Goal: Navigation & Orientation: Find specific page/section

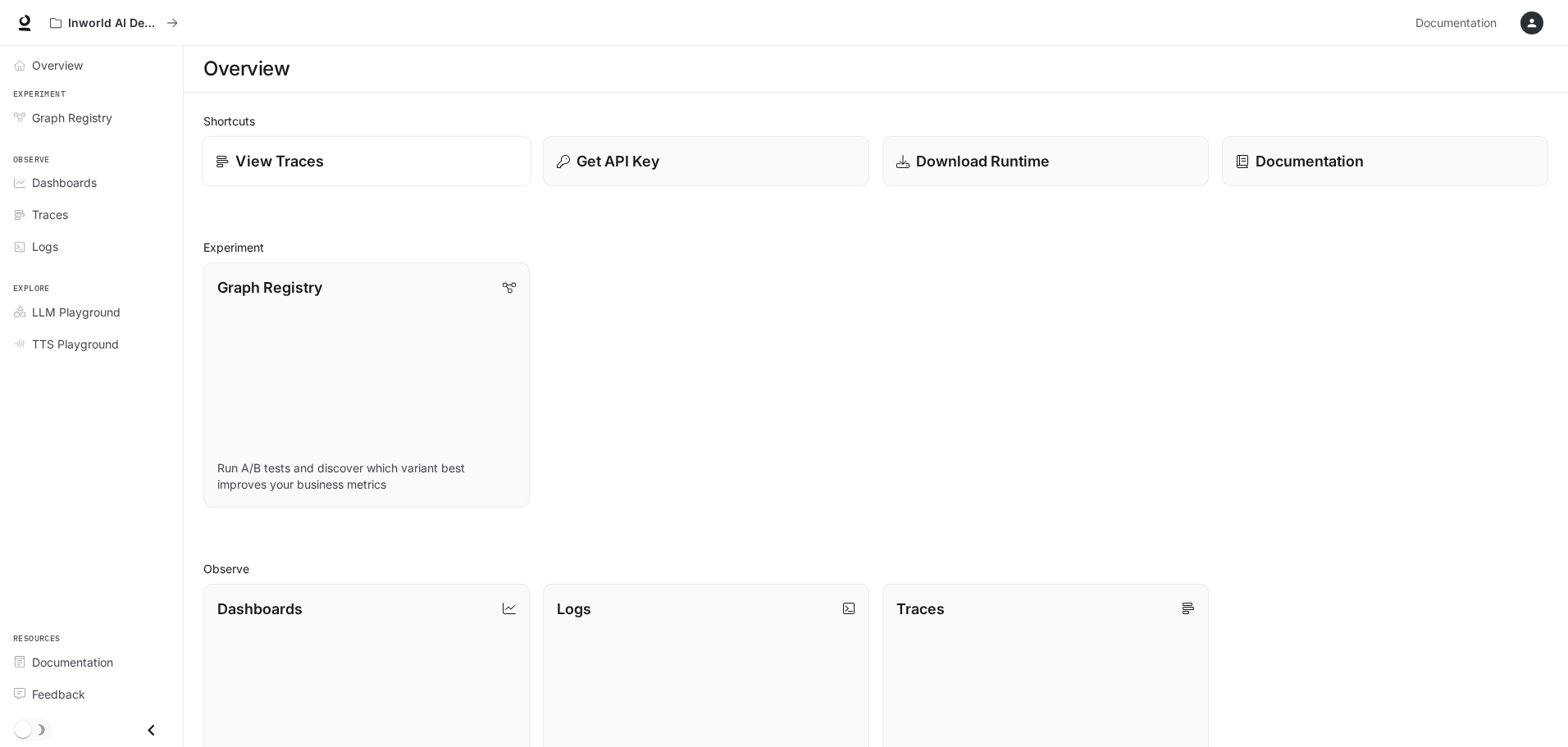
click at [310, 163] on p "View Traces" at bounding box center [280, 161] width 89 height 22
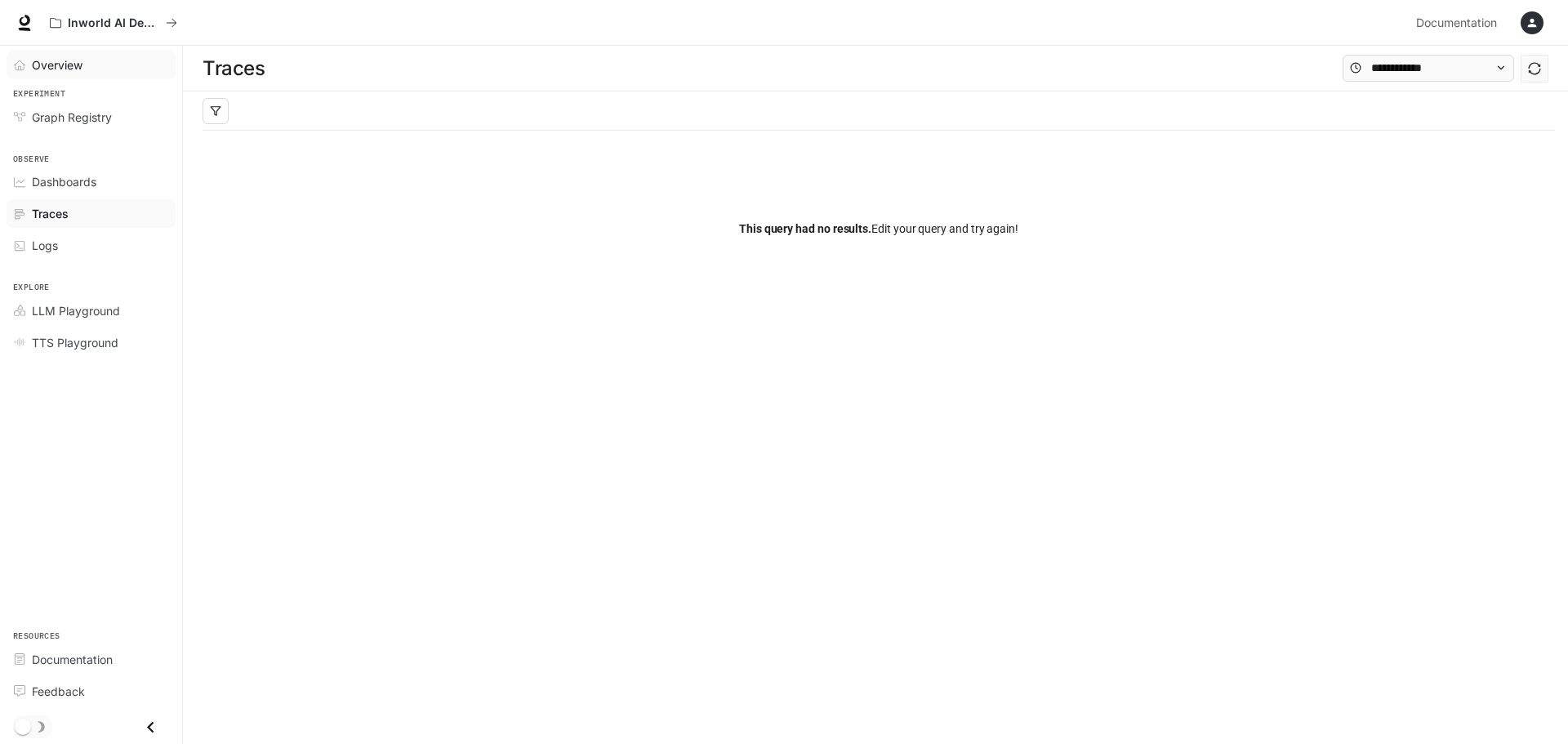
click at [53, 65] on span "Overview" at bounding box center [57, 65] width 50 height 17
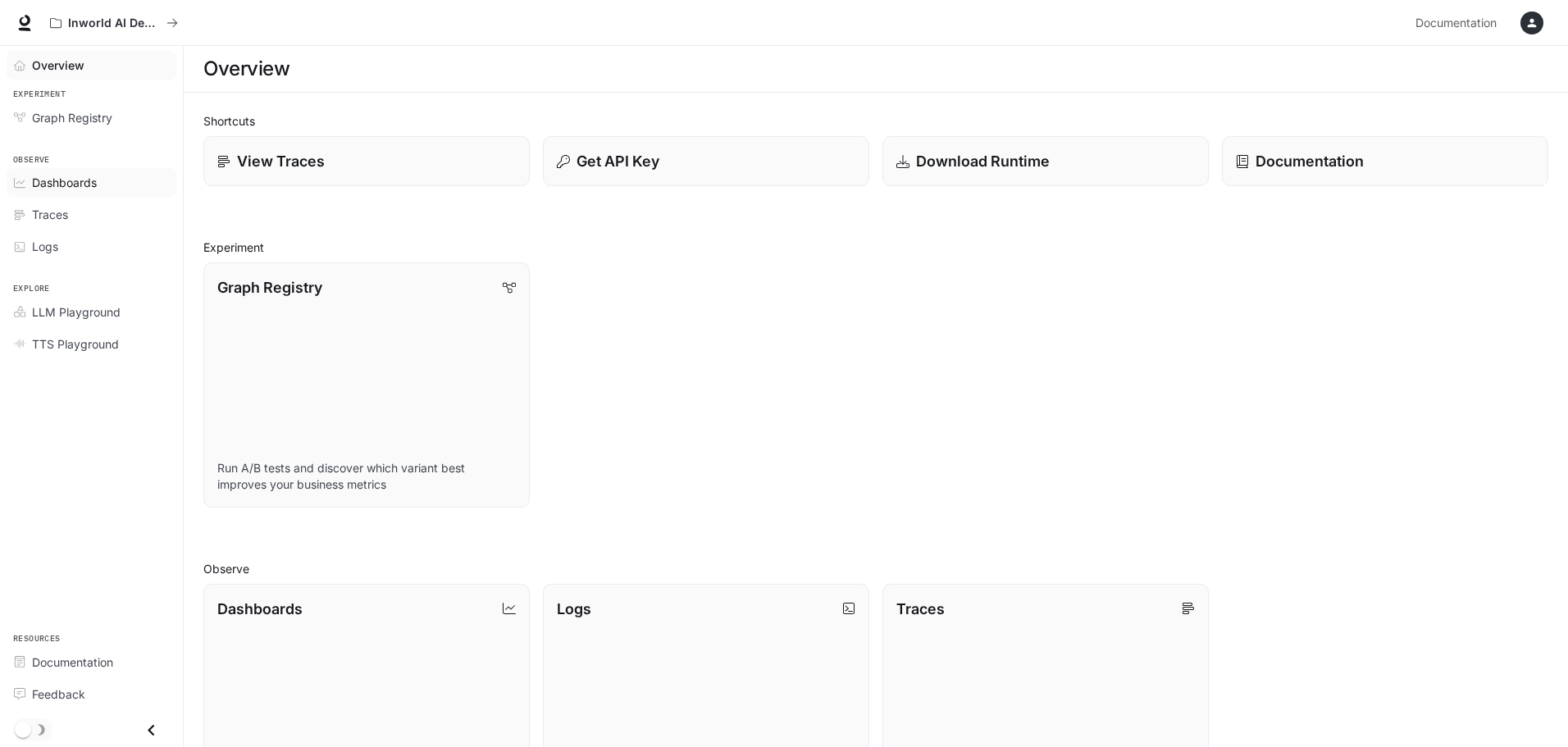
click at [66, 186] on span "Dashboards" at bounding box center [64, 183] width 64 height 17
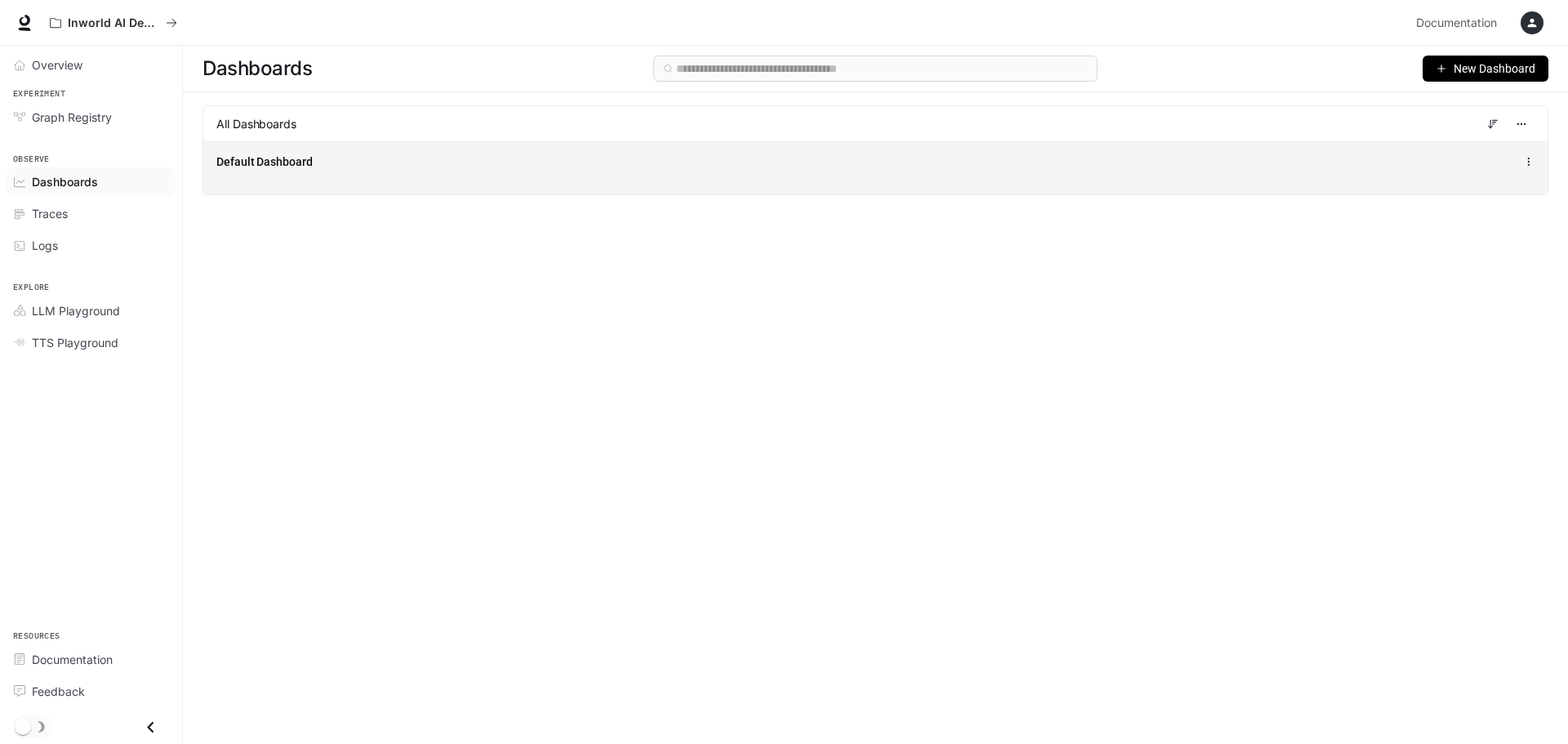
click at [307, 165] on span "Default Dashboard" at bounding box center [264, 161] width 96 height 16
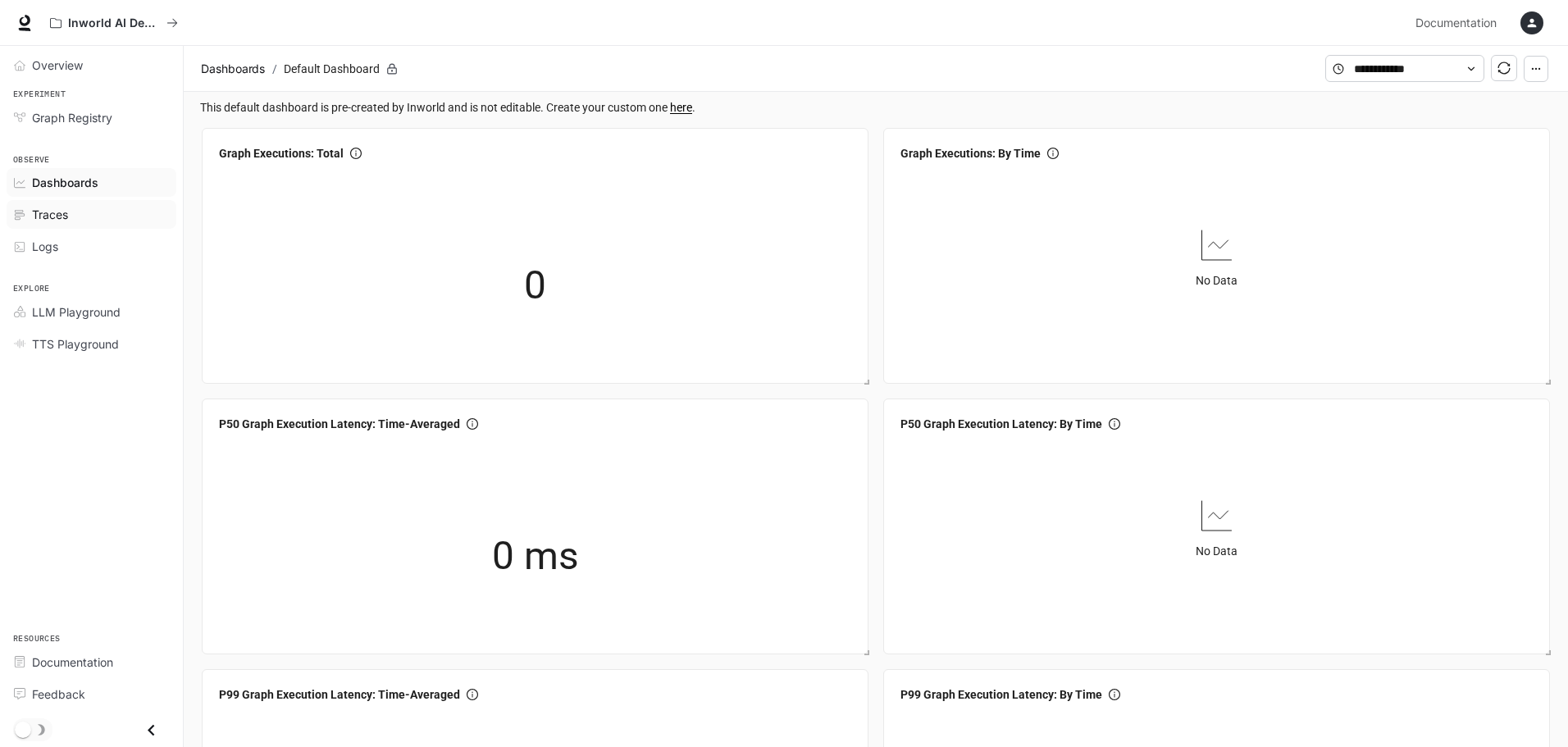
click at [56, 214] on span "Traces" at bounding box center [50, 215] width 36 height 17
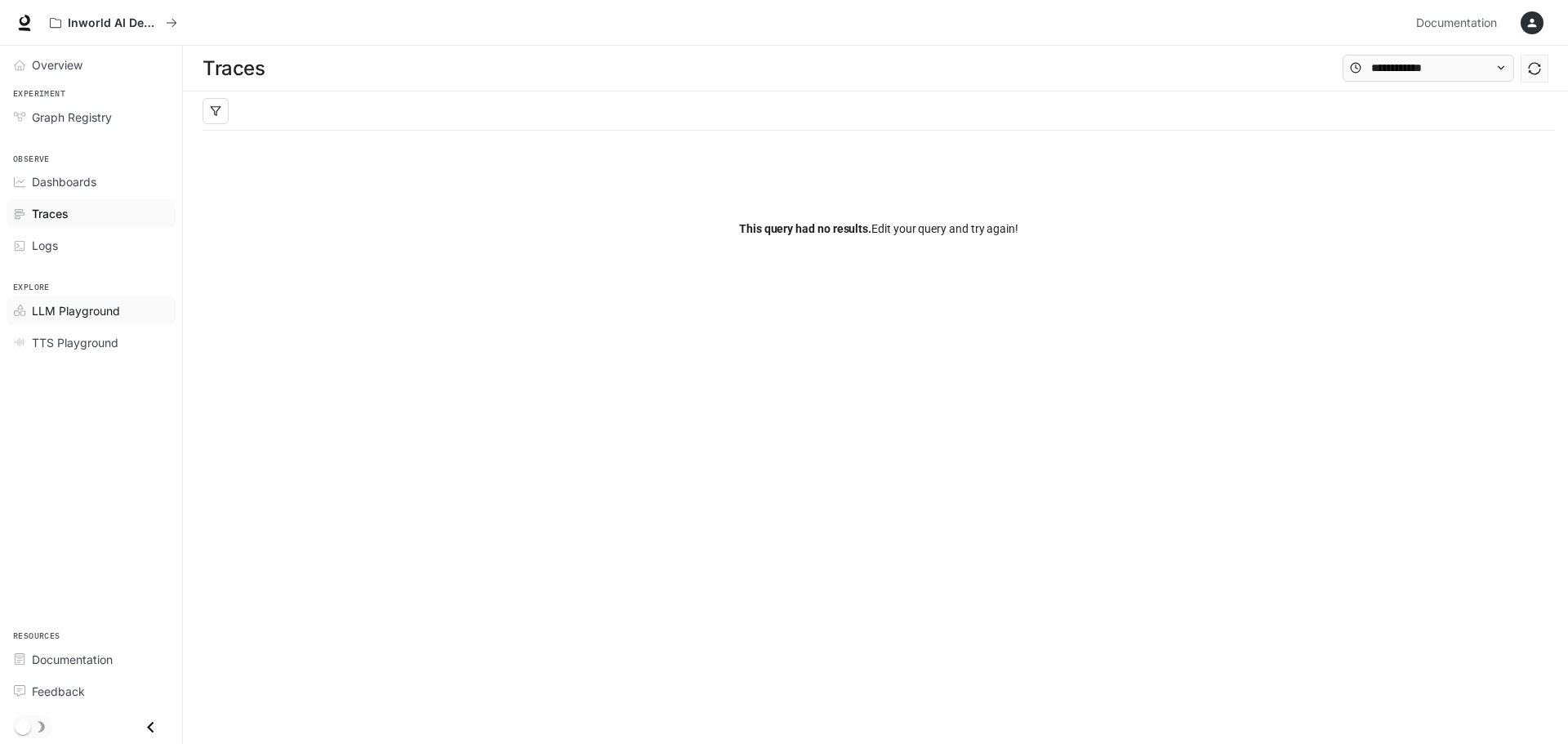
click at [95, 308] on span "LLM Playground" at bounding box center [76, 311] width 88 height 17
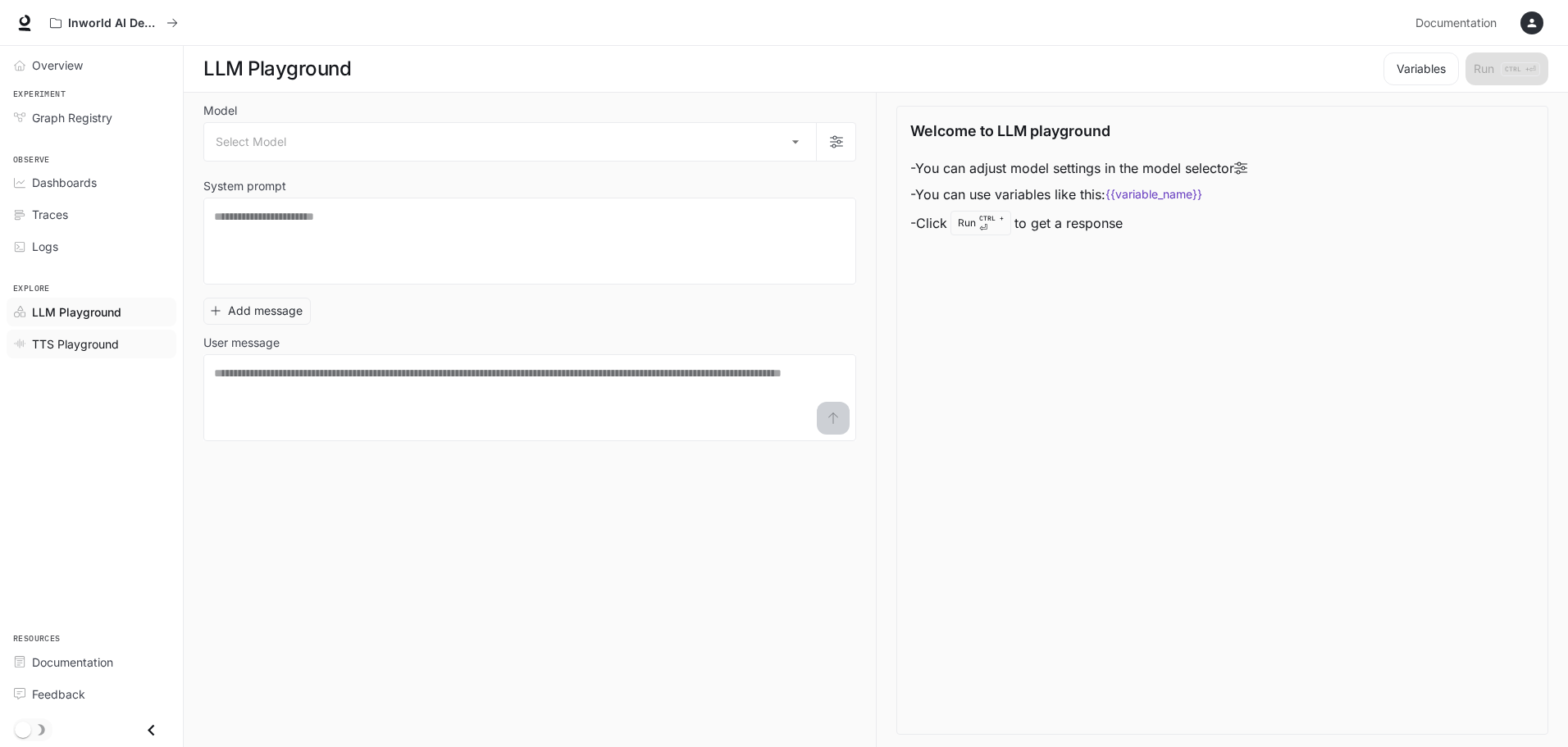
click at [92, 340] on span "TTS Playground" at bounding box center [76, 344] width 87 height 17
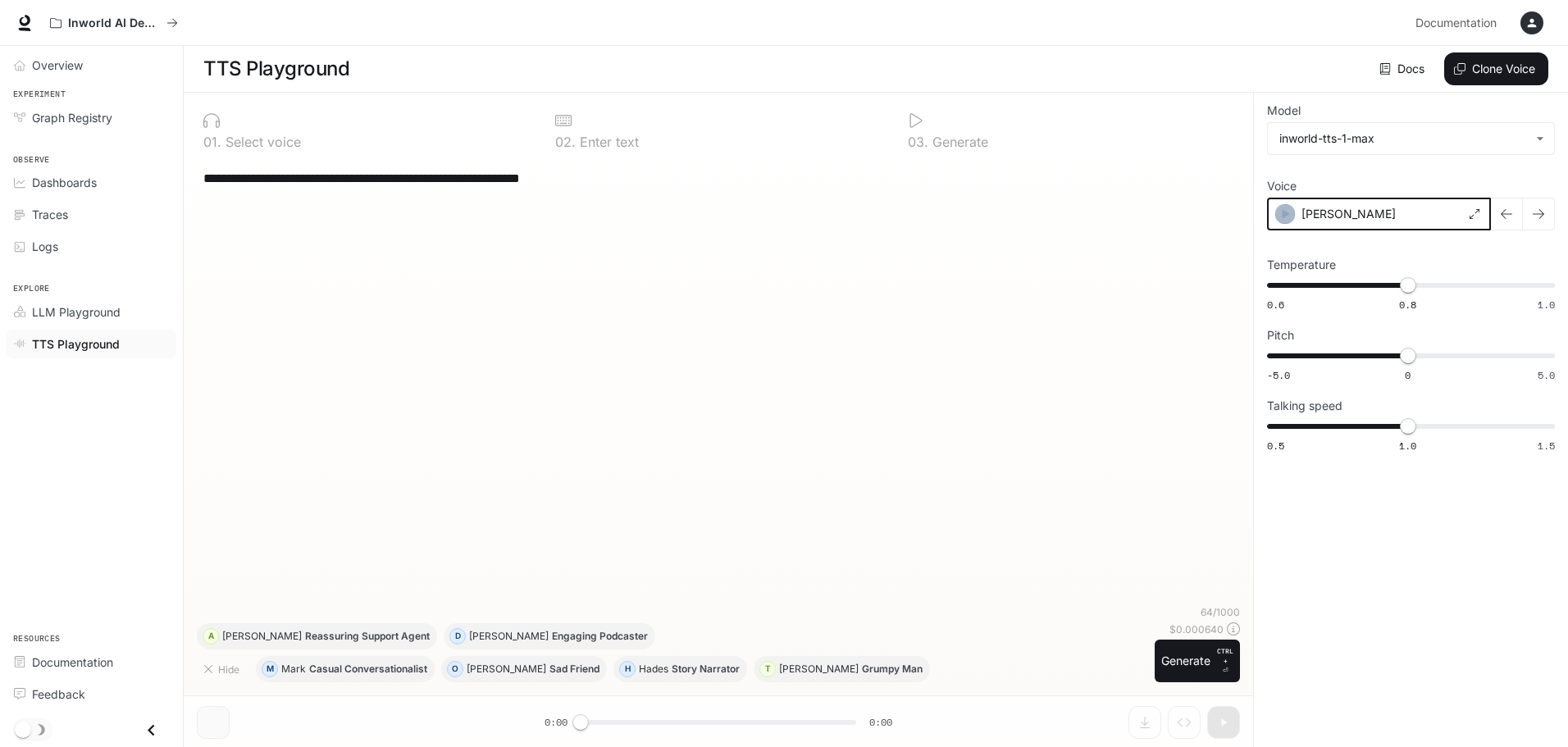
click at [1281, 216] on icon "button" at bounding box center [1284, 214] width 17 height 17
click at [72, 666] on span "Documentation" at bounding box center [72, 663] width 81 height 17
click at [1295, 212] on div "[PERSON_NAME]" at bounding box center [1378, 214] width 224 height 33
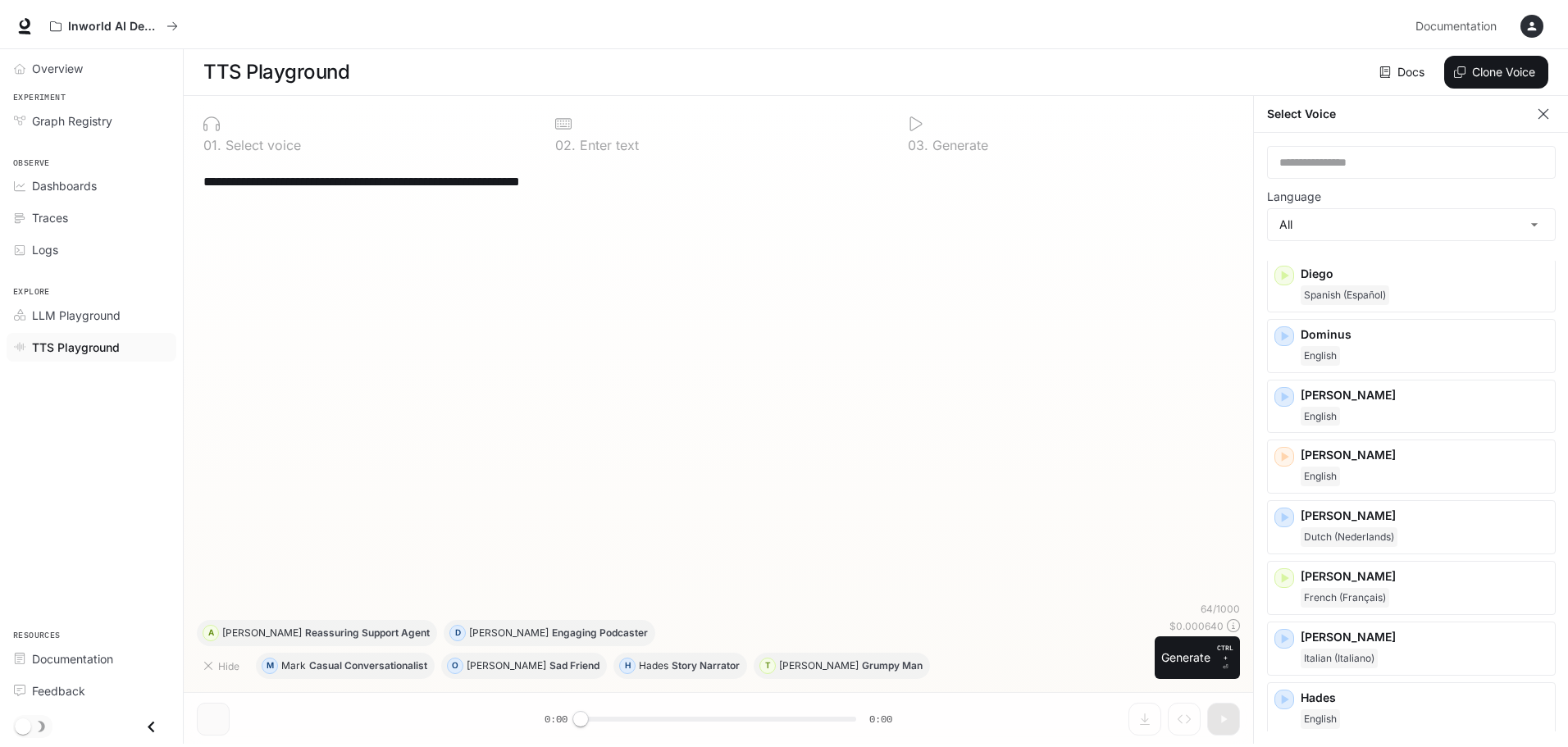
scroll to position [492, 0]
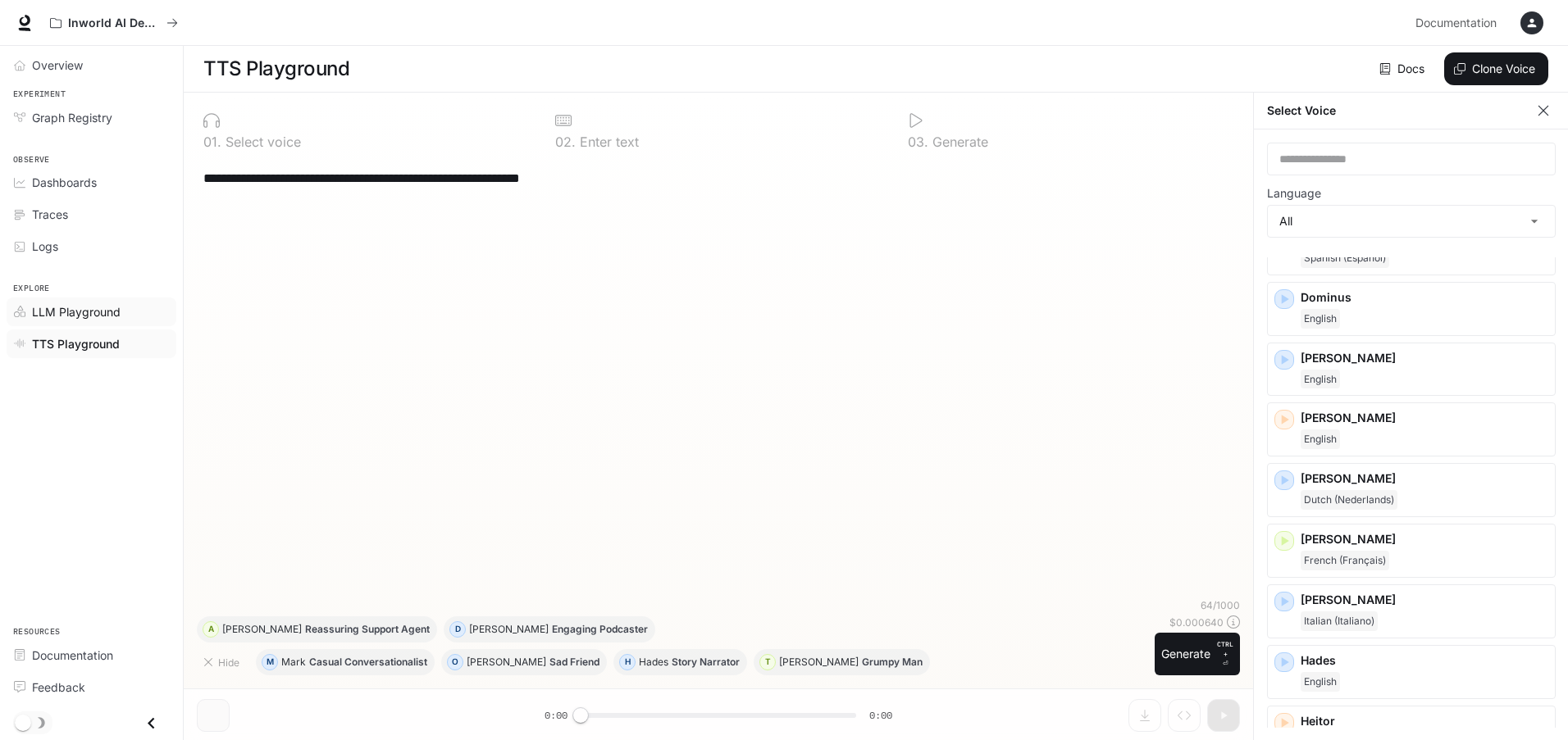
click at [102, 307] on span "LLM Playground" at bounding box center [77, 312] width 89 height 17
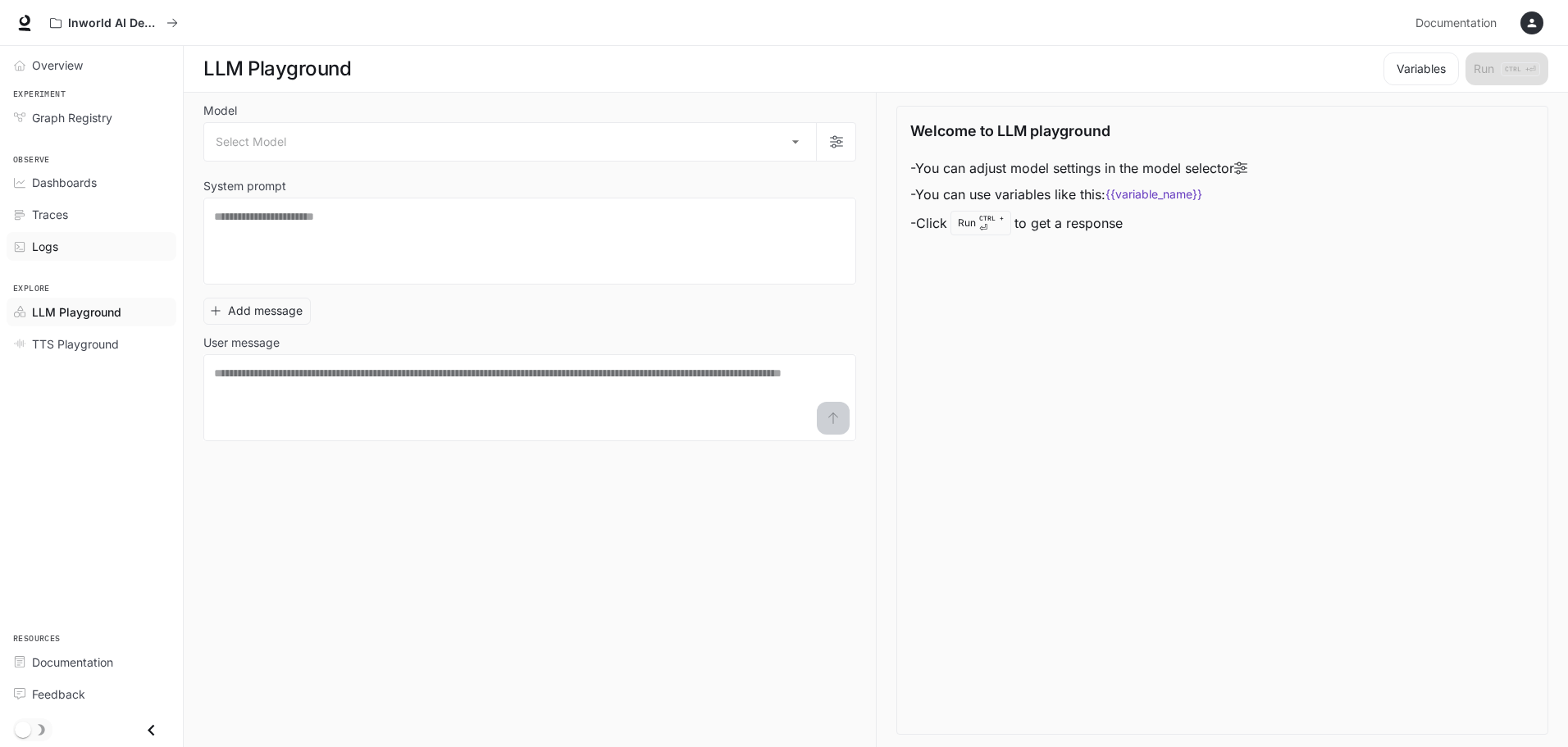
click at [60, 238] on div "Logs" at bounding box center [100, 246] width 137 height 17
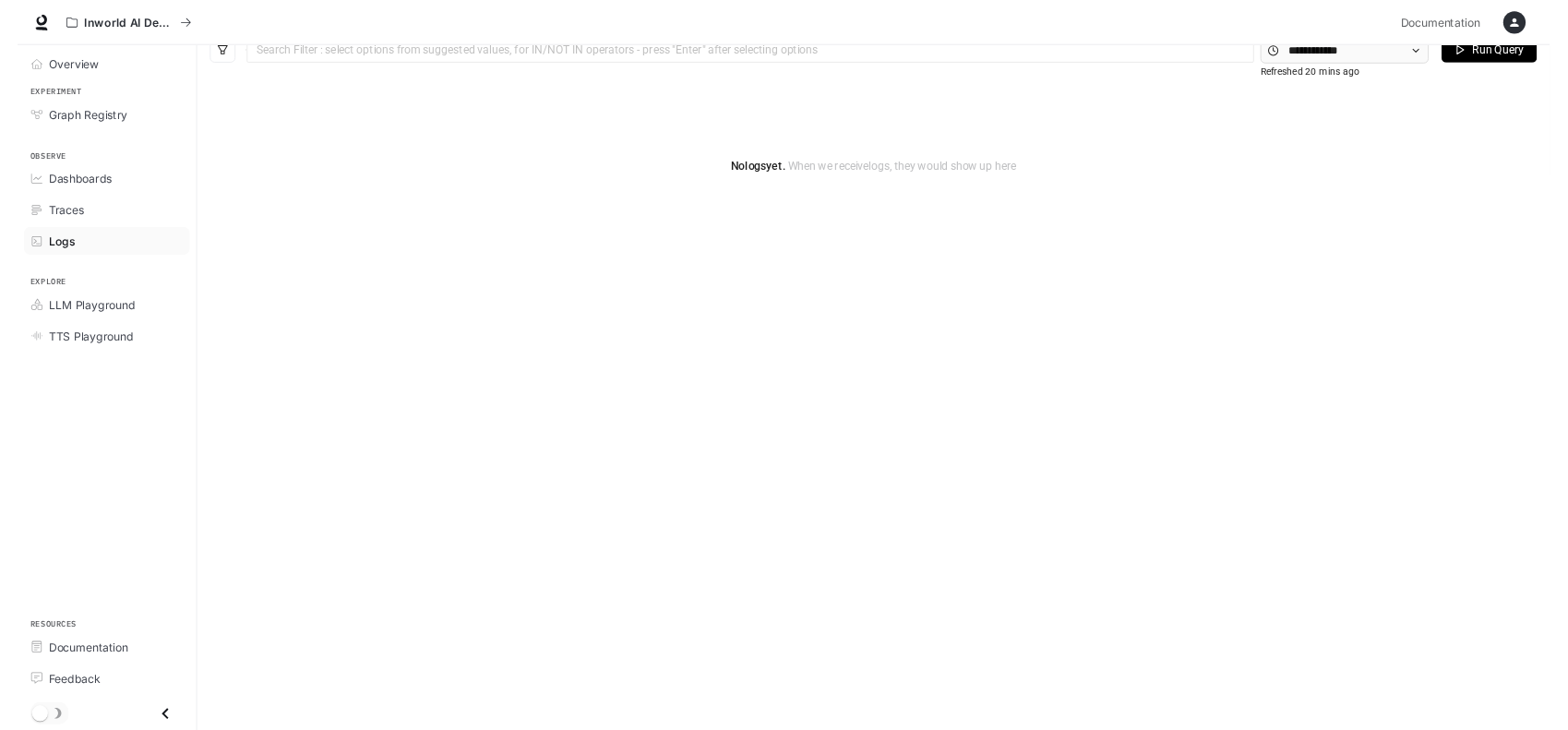
scroll to position [68, 0]
